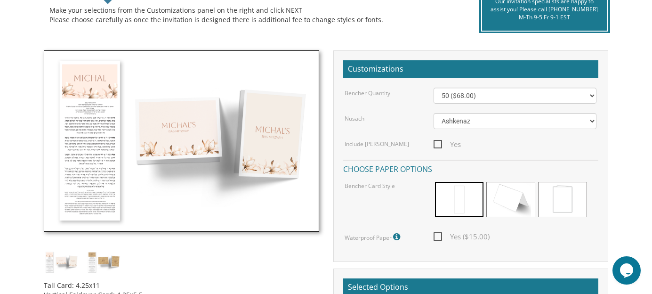
scroll to position [230, 0]
click at [105, 105] on img at bounding box center [181, 140] width 275 height 181
click at [187, 150] on img at bounding box center [181, 140] width 275 height 181
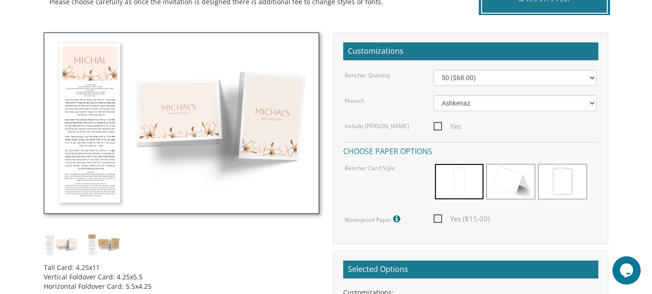
scroll to position [0, 0]
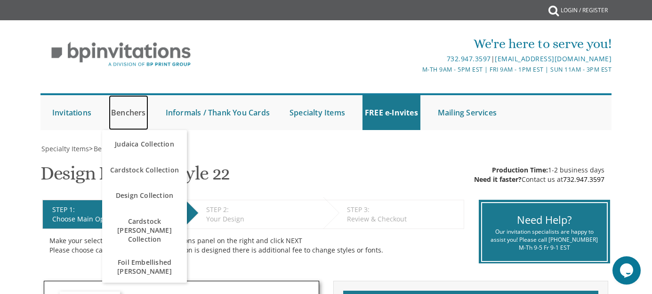
click at [128, 113] on link "Benchers" at bounding box center [129, 112] width 40 height 35
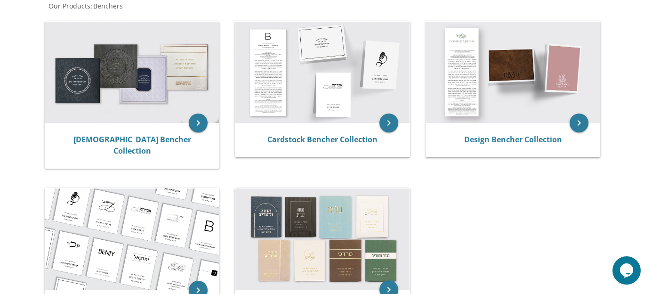
scroll to position [187, 0]
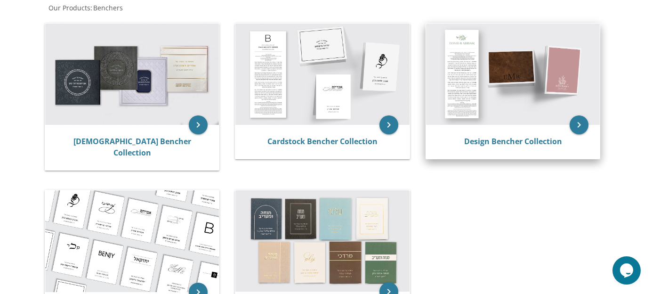
click at [579, 94] on img at bounding box center [513, 75] width 174 height 102
click at [587, 129] on div "Design Bencher Collection" at bounding box center [513, 142] width 174 height 34
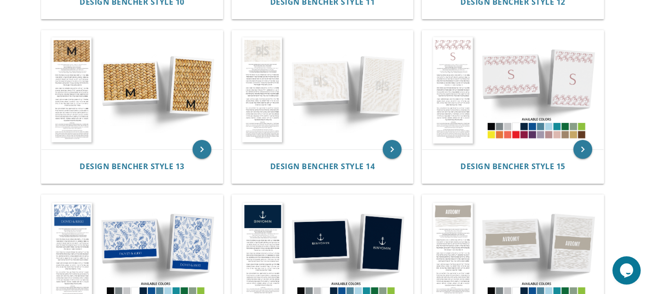
scroll to position [835, 0]
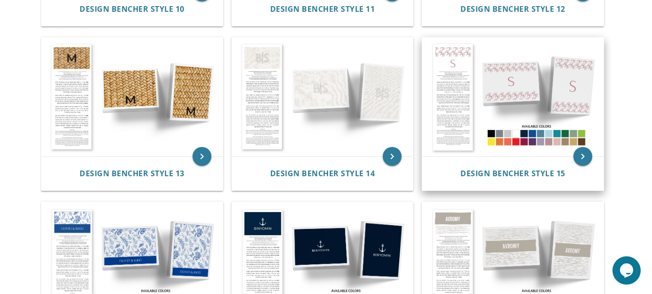
click at [558, 81] on img at bounding box center [512, 97] width 181 height 119
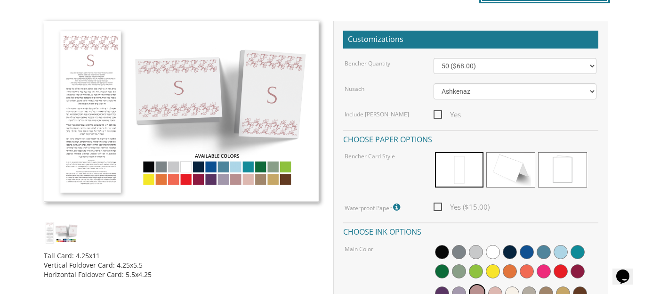
scroll to position [255, 0]
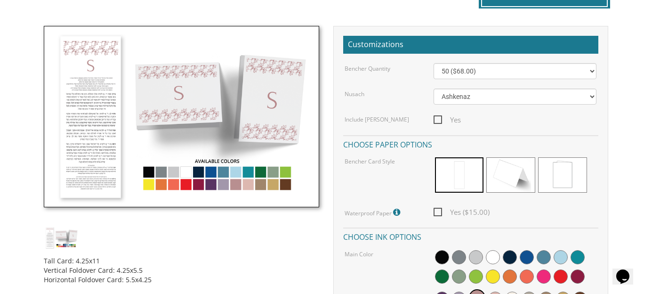
click at [467, 171] on span at bounding box center [459, 174] width 49 height 35
click at [468, 176] on span at bounding box center [459, 174] width 49 height 35
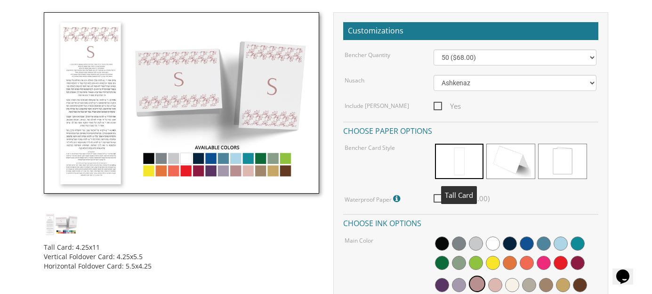
scroll to position [266, 0]
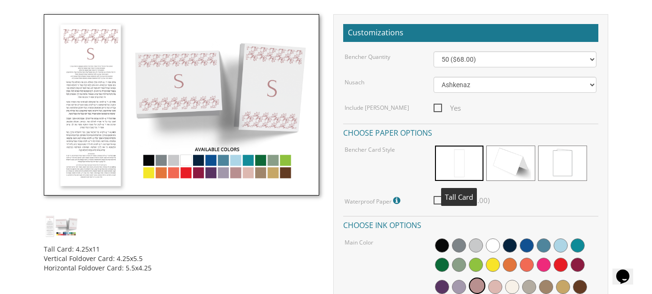
click at [148, 162] on img at bounding box center [181, 104] width 275 height 181
click at [154, 160] on img at bounding box center [181, 104] width 275 height 181
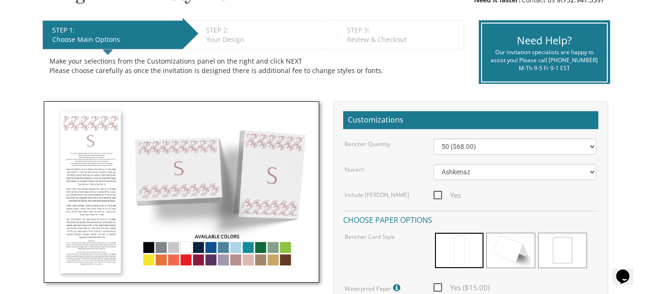
scroll to position [180, 0]
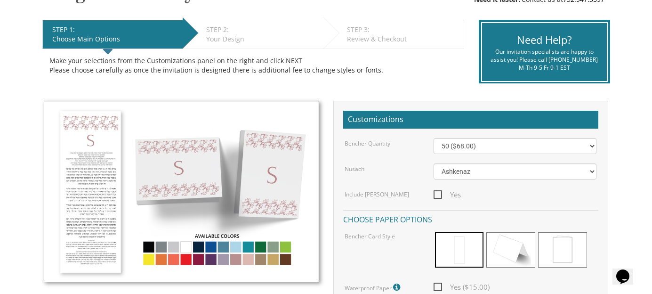
click at [202, 251] on img at bounding box center [181, 191] width 275 height 181
click at [201, 248] on img at bounding box center [181, 191] width 275 height 181
click at [200, 249] on img at bounding box center [181, 191] width 275 height 181
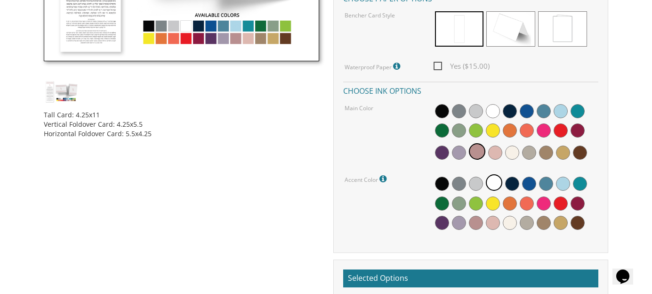
scroll to position [401, 0]
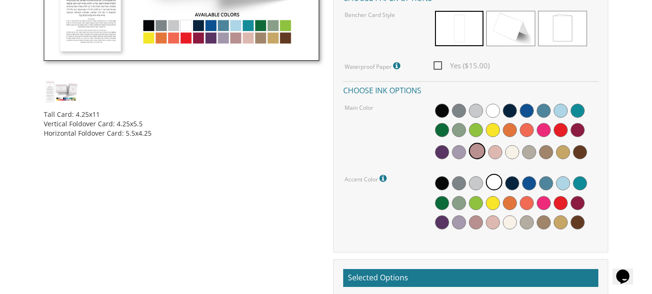
click at [565, 135] on span at bounding box center [561, 130] width 14 height 14
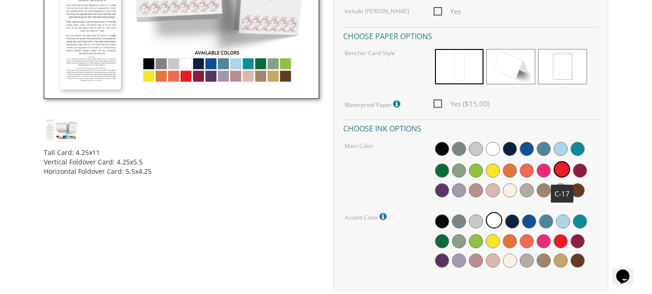
scroll to position [362, 0]
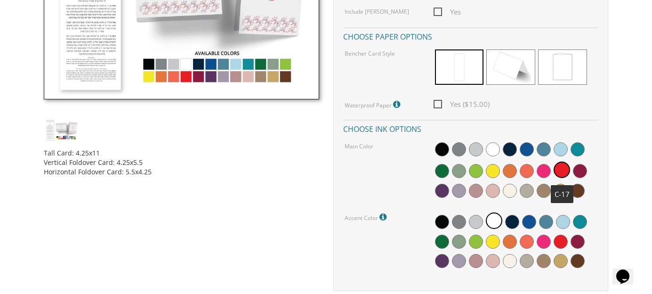
click at [563, 172] on span at bounding box center [562, 169] width 16 height 16
click at [409, 179] on div "Main Color" at bounding box center [470, 171] width 266 height 61
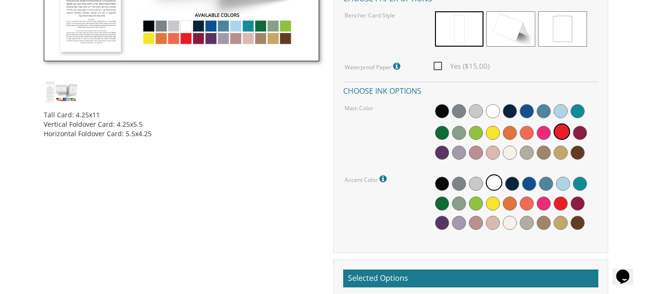
scroll to position [401, 0]
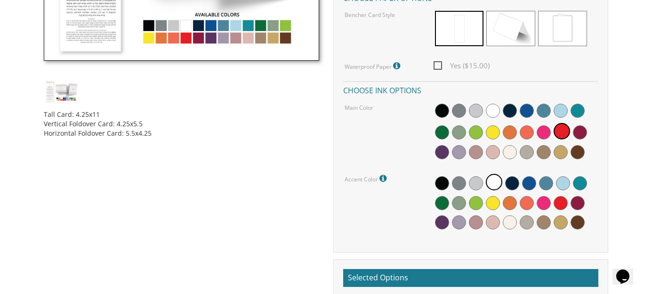
click at [440, 137] on span at bounding box center [442, 132] width 14 height 14
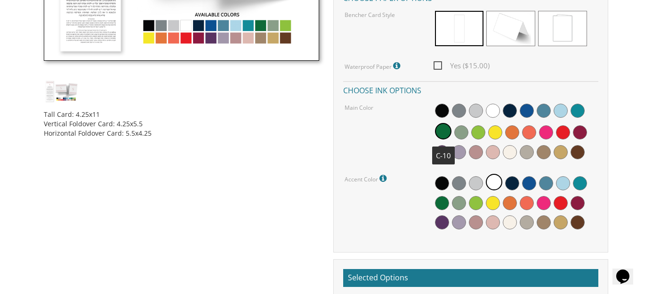
click at [439, 105] on span at bounding box center [442, 111] width 14 height 14
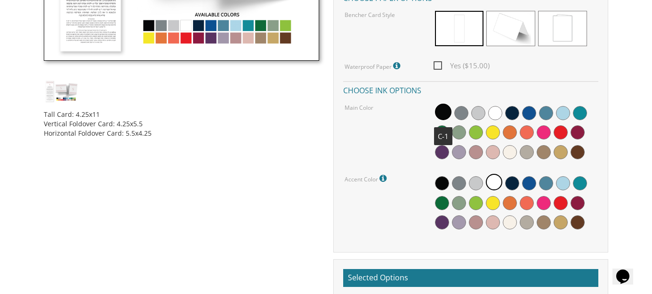
click at [440, 116] on span at bounding box center [443, 112] width 16 height 16
click at [439, 106] on span at bounding box center [443, 112] width 16 height 16
click at [440, 117] on span at bounding box center [443, 112] width 16 height 16
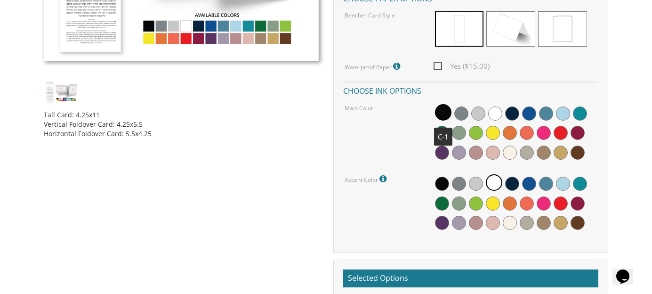
click at [452, 107] on div at bounding box center [515, 133] width 163 height 61
click at [446, 133] on span at bounding box center [442, 133] width 14 height 14
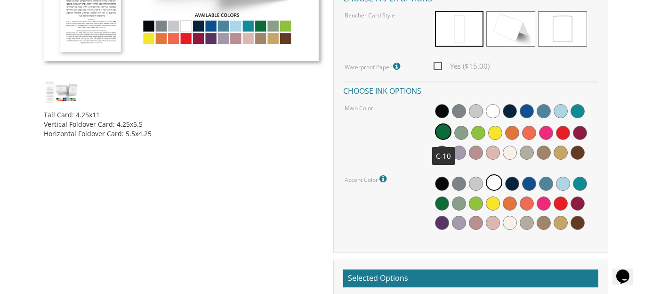
click at [444, 129] on span at bounding box center [443, 131] width 16 height 16
click at [453, 140] on div at bounding box center [515, 133] width 163 height 61
click at [456, 166] on div "Bencher Quantity 50 ($68.00) 60 ($74.80) 70 ($81.60) 80 ($88.40) 90 ($95.20) 10…" at bounding box center [470, 75] width 255 height 317
click at [434, 155] on div at bounding box center [515, 133] width 163 height 61
click at [445, 158] on span at bounding box center [442, 152] width 14 height 14
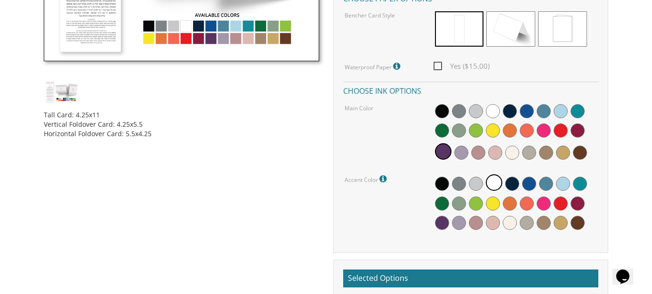
click at [461, 161] on div at bounding box center [515, 133] width 163 height 61
click at [481, 162] on div at bounding box center [515, 133] width 163 height 61
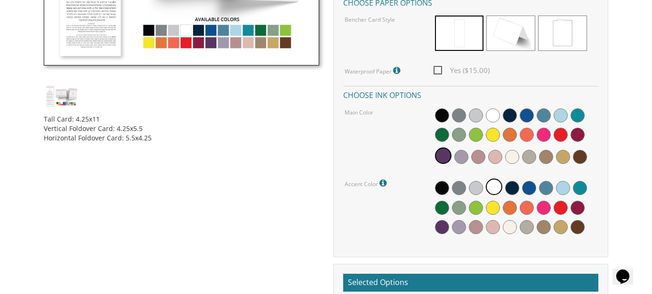
scroll to position [393, 0]
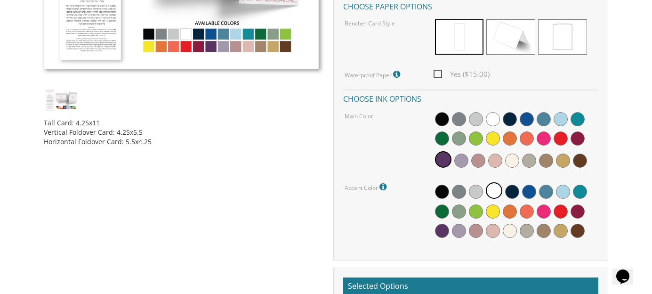
click at [437, 124] on span at bounding box center [442, 119] width 14 height 14
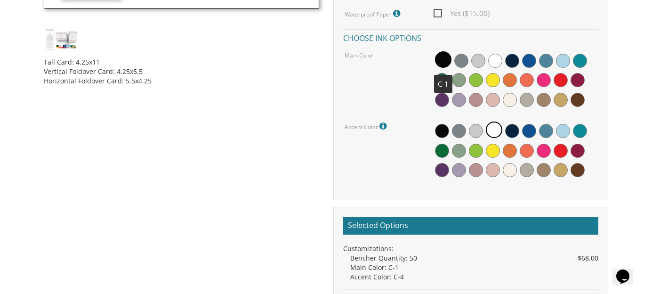
scroll to position [455, 0]
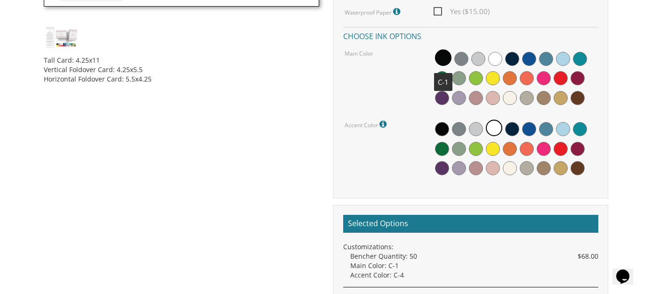
click at [414, 126] on div "Accent Color Default accent color is white (as pictured in sample)." at bounding box center [381, 124] width 88 height 12
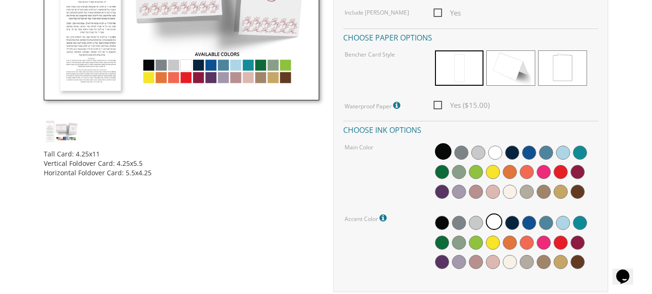
scroll to position [361, 0]
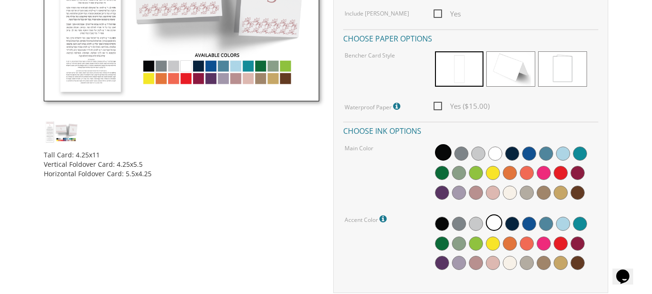
click at [555, 185] on div at bounding box center [515, 173] width 163 height 61
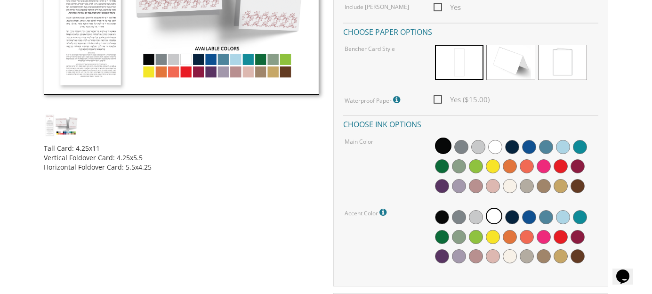
scroll to position [367, 0]
click at [62, 129] on img at bounding box center [61, 124] width 35 height 23
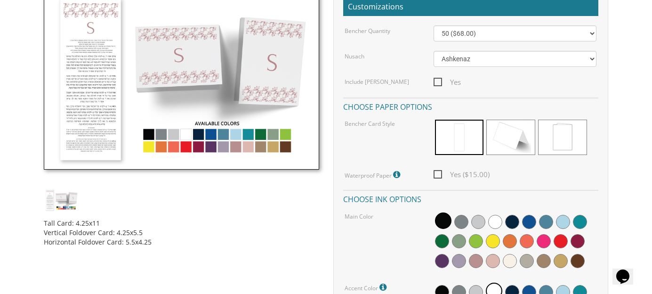
scroll to position [290, 0]
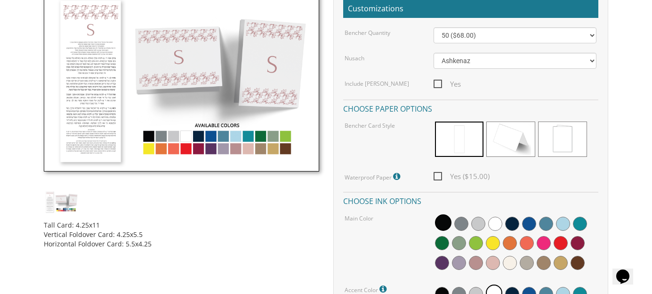
click at [512, 141] on span at bounding box center [510, 138] width 49 height 35
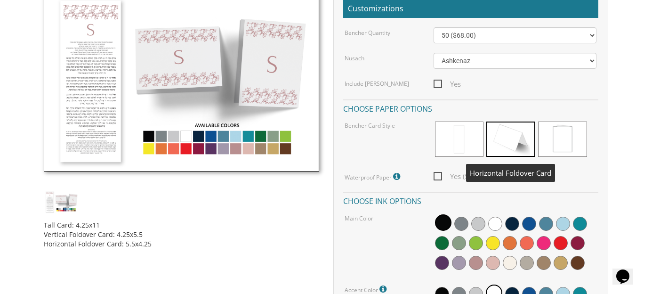
click at [473, 126] on span at bounding box center [459, 138] width 49 height 35
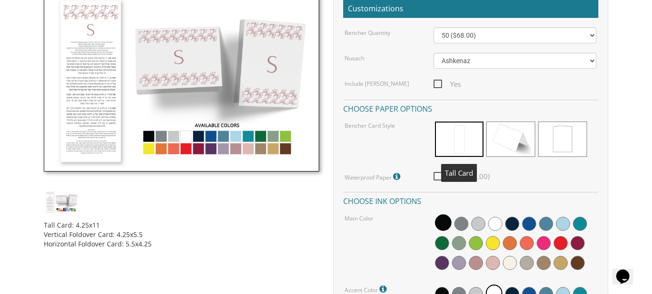
click at [511, 152] on span at bounding box center [510, 138] width 49 height 35
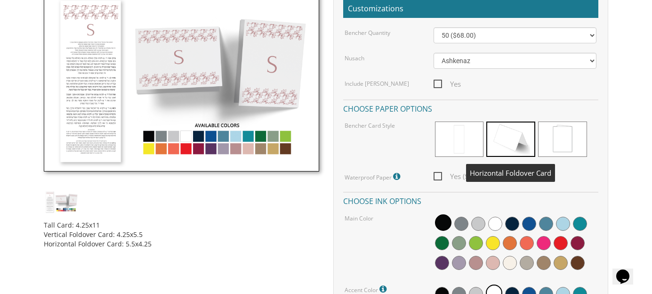
click at [571, 145] on span at bounding box center [562, 138] width 49 height 35
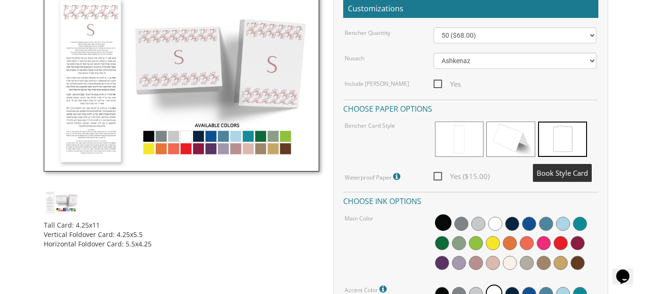
click at [515, 129] on span at bounding box center [510, 138] width 49 height 35
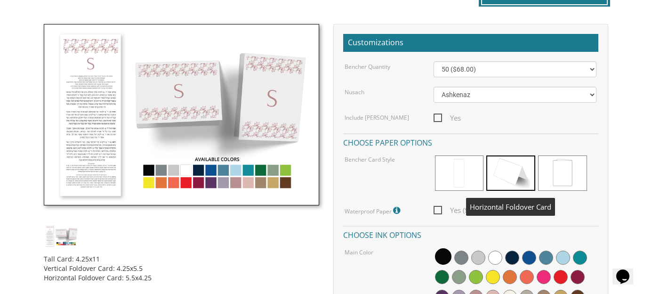
scroll to position [294, 0]
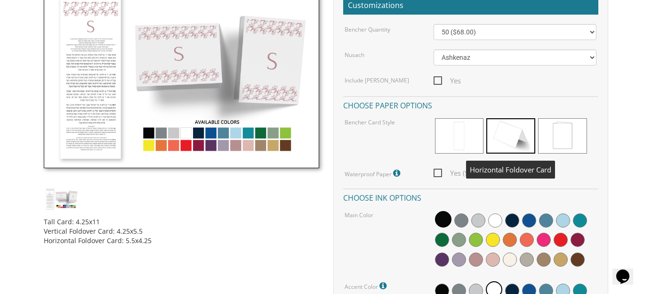
click at [456, 141] on span at bounding box center [459, 135] width 49 height 35
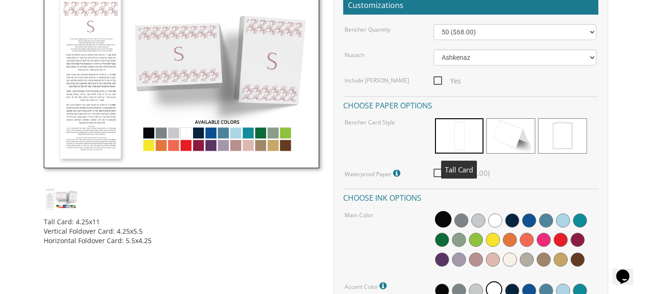
click at [501, 148] on span at bounding box center [510, 135] width 49 height 35
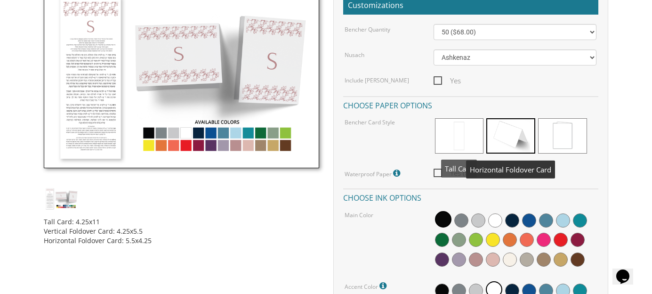
click at [558, 152] on span at bounding box center [562, 135] width 49 height 35
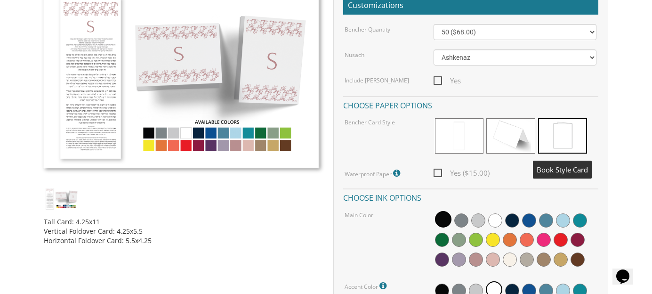
click at [628, 127] on body "My Cart {{shoppingcart.totalQuantityDisplay}} Total: {{shoppingcart.subtotal}} …" at bounding box center [326, 286] width 652 height 1160
